Goal: Task Accomplishment & Management: Use online tool/utility

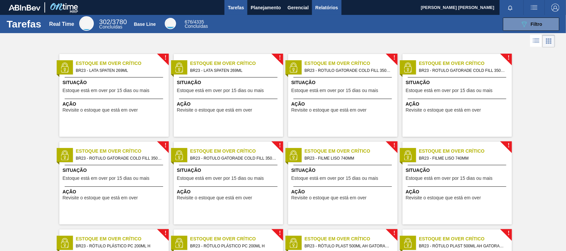
click at [320, 7] on span "Relatórios" at bounding box center [327, 8] width 23 height 8
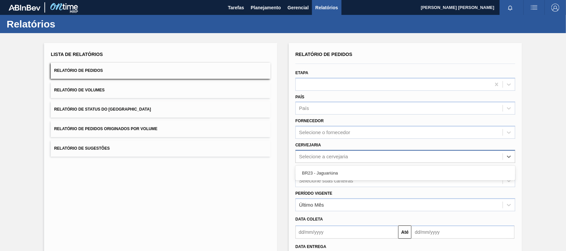
click at [319, 152] on div "Selecione a cervejaria" at bounding box center [399, 157] width 207 height 10
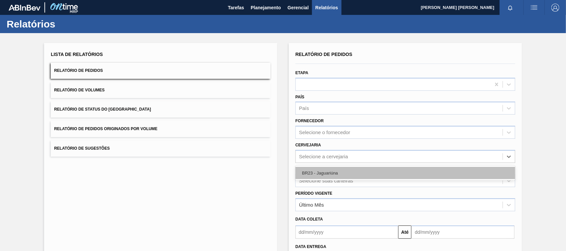
click at [326, 170] on div "BR23 - Jaguariúna" at bounding box center [406, 173] width 220 height 12
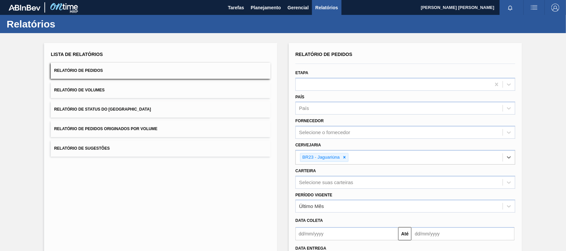
scroll to position [56, 0]
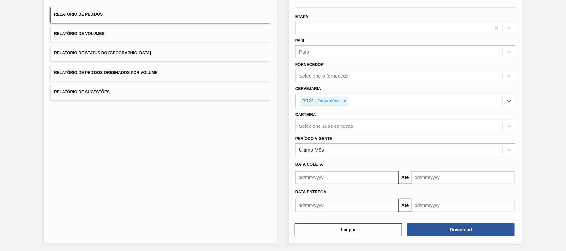
click at [337, 202] on input "text" at bounding box center [347, 205] width 103 height 13
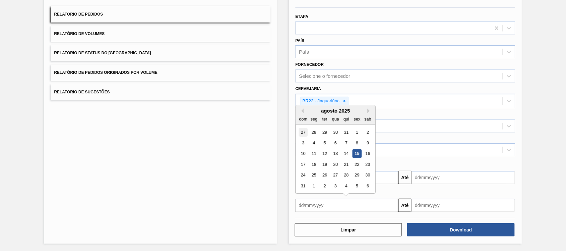
click at [304, 128] on div "27" at bounding box center [303, 132] width 9 height 9
type input "[DATE]"
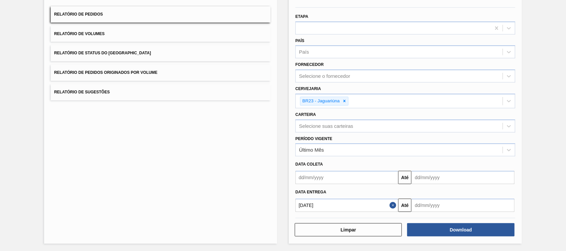
click at [394, 202] on button "Close" at bounding box center [394, 205] width 9 height 13
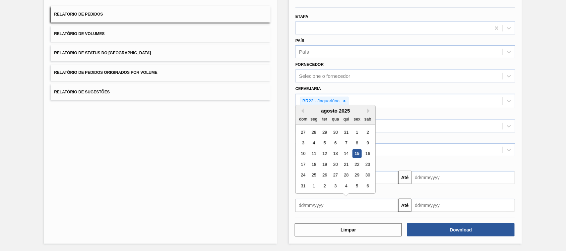
click at [386, 207] on input "text" at bounding box center [347, 205] width 103 height 13
click at [357, 156] on div "15" at bounding box center [357, 154] width 9 height 9
type input "[DATE]"
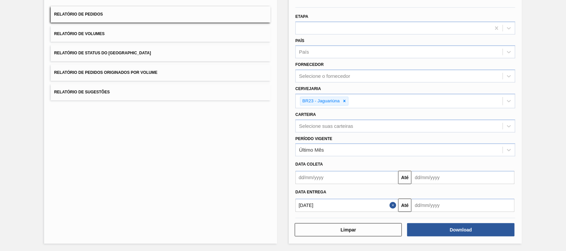
click at [423, 207] on input "text" at bounding box center [463, 205] width 103 height 13
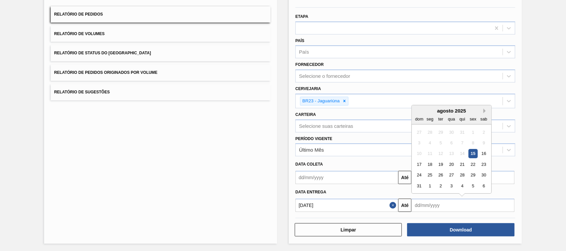
click at [487, 109] on button "Next Month" at bounding box center [486, 111] width 5 height 5
click at [428, 151] on div "15" at bounding box center [430, 154] width 9 height 9
type input "[DATE]"
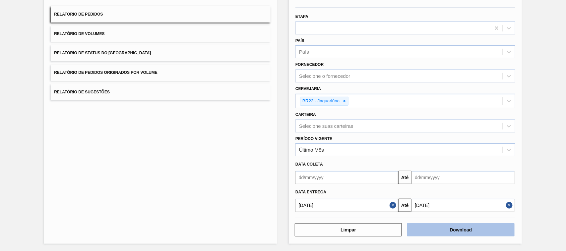
click at [444, 224] on button "Download" at bounding box center [460, 230] width 107 height 13
